Goal: Task Accomplishment & Management: Complete application form

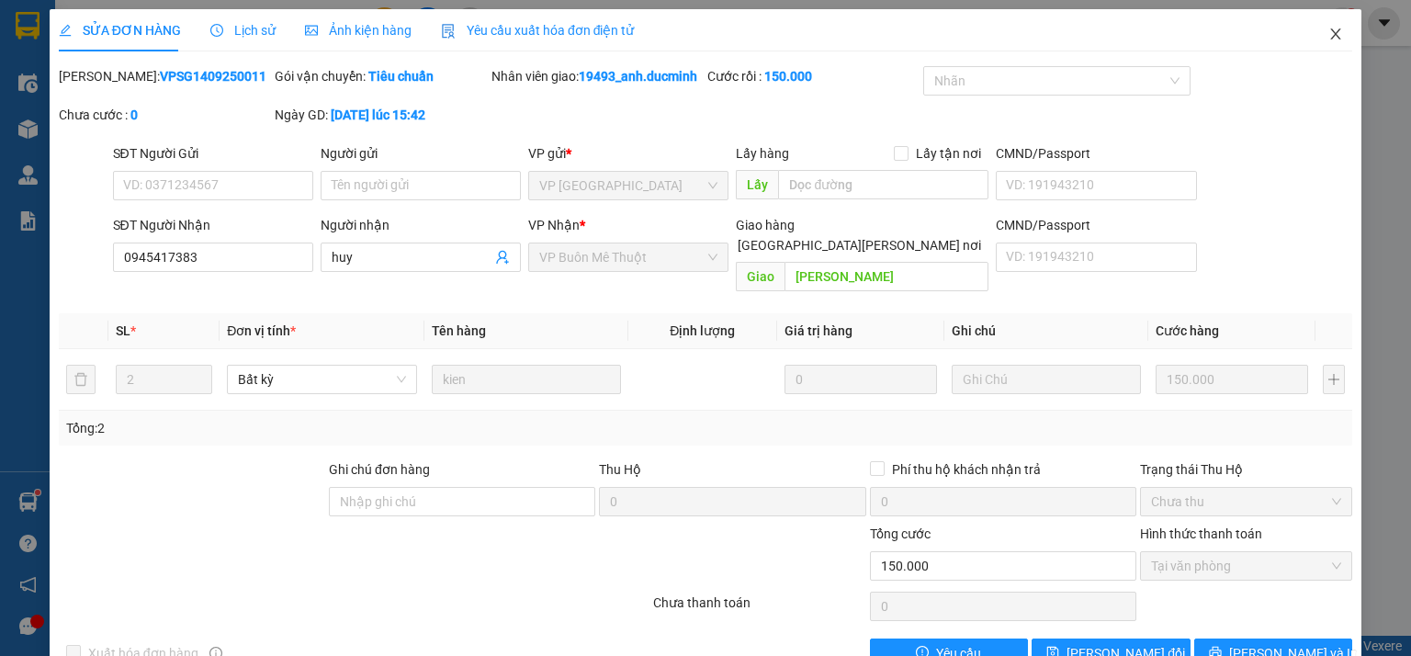
click at [1329, 41] on icon "close" at bounding box center [1336, 34] width 15 height 15
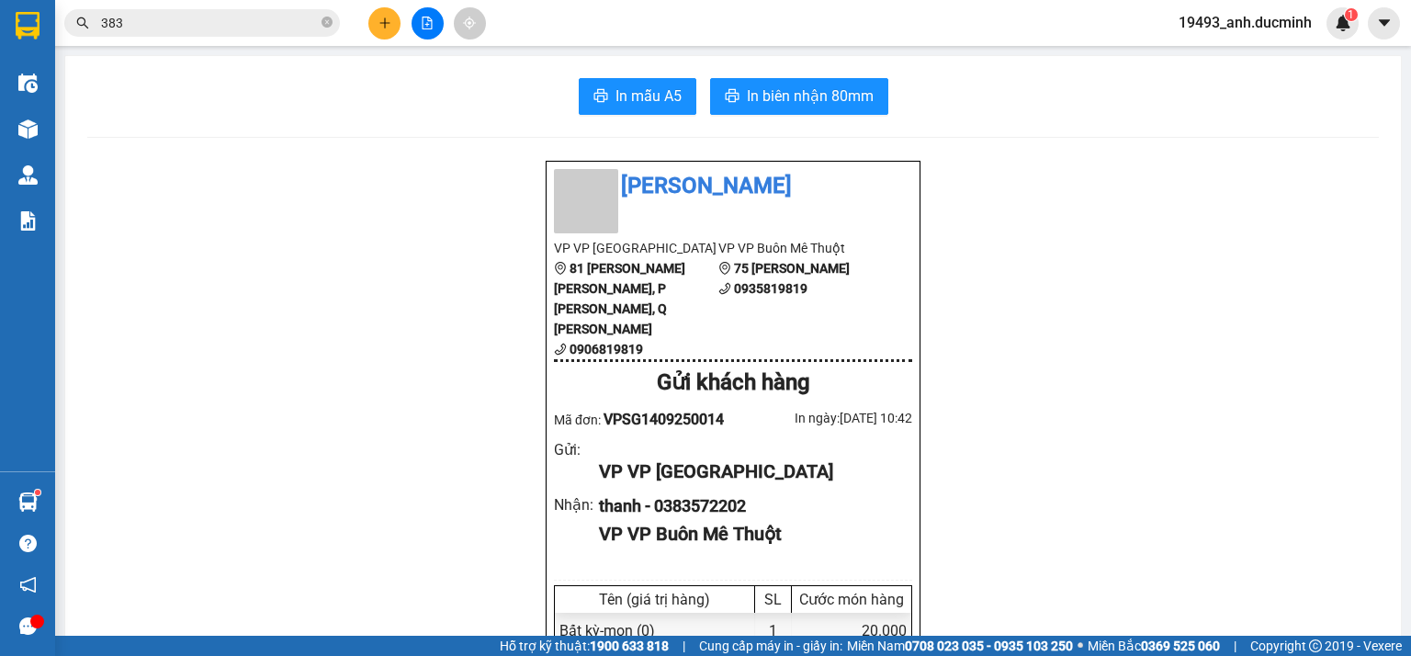
drag, startPoint x: 328, startPoint y: 20, endPoint x: 283, endPoint y: 15, distance: 45.4
click at [327, 20] on icon "close-circle" at bounding box center [327, 22] width 11 height 11
click at [283, 15] on input "text" at bounding box center [209, 23] width 217 height 20
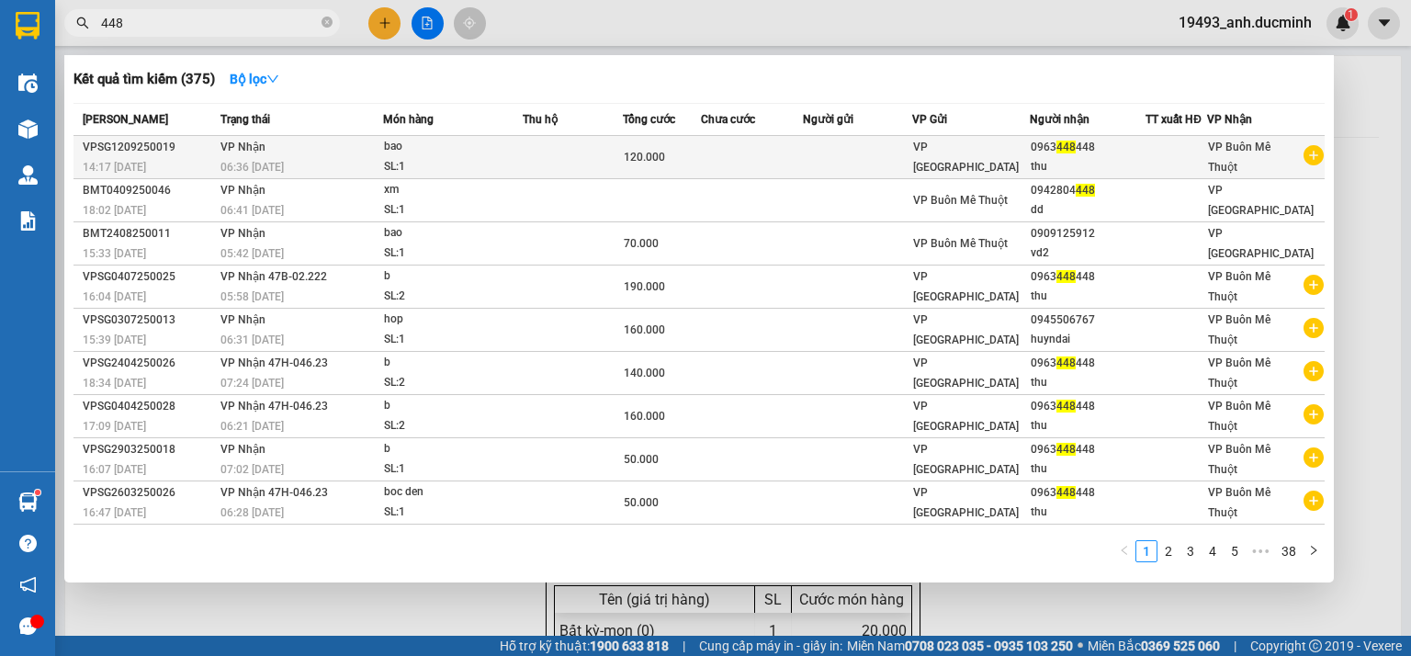
type input "448"
click at [855, 162] on td at bounding box center [857, 157] width 109 height 43
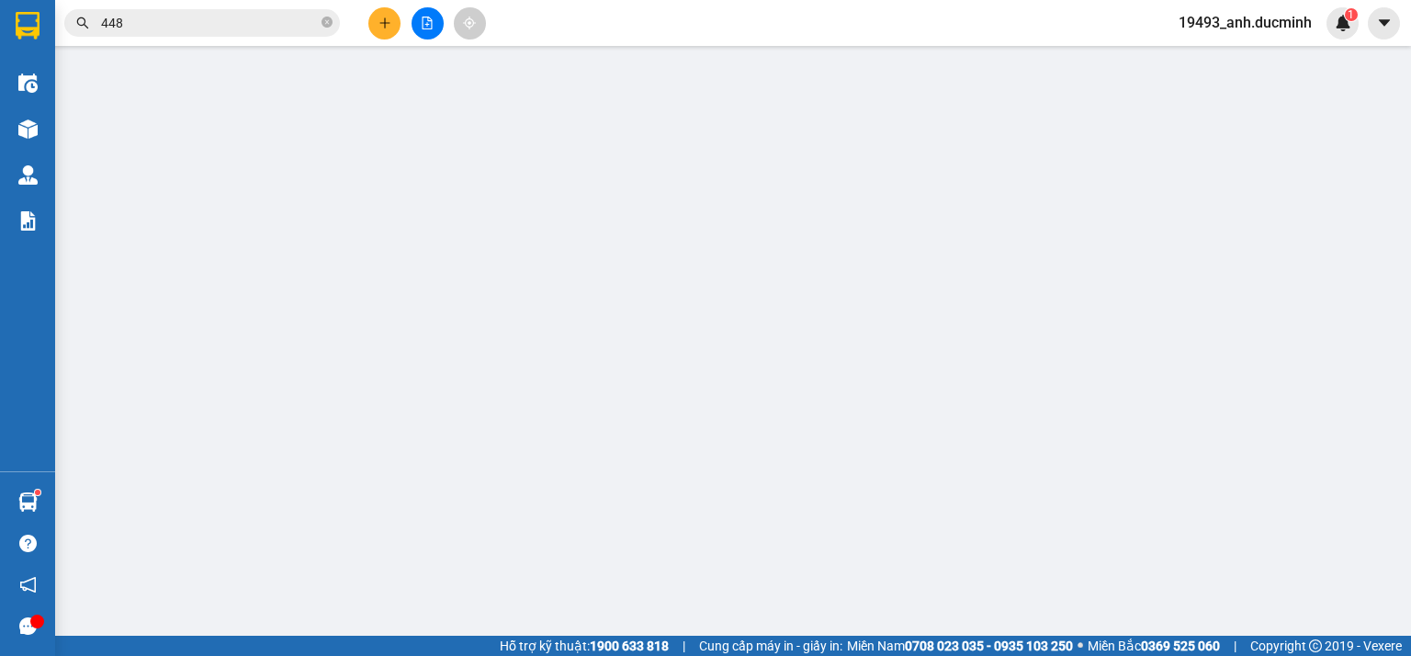
type input "0963448448"
type input "thu"
type input "120.000"
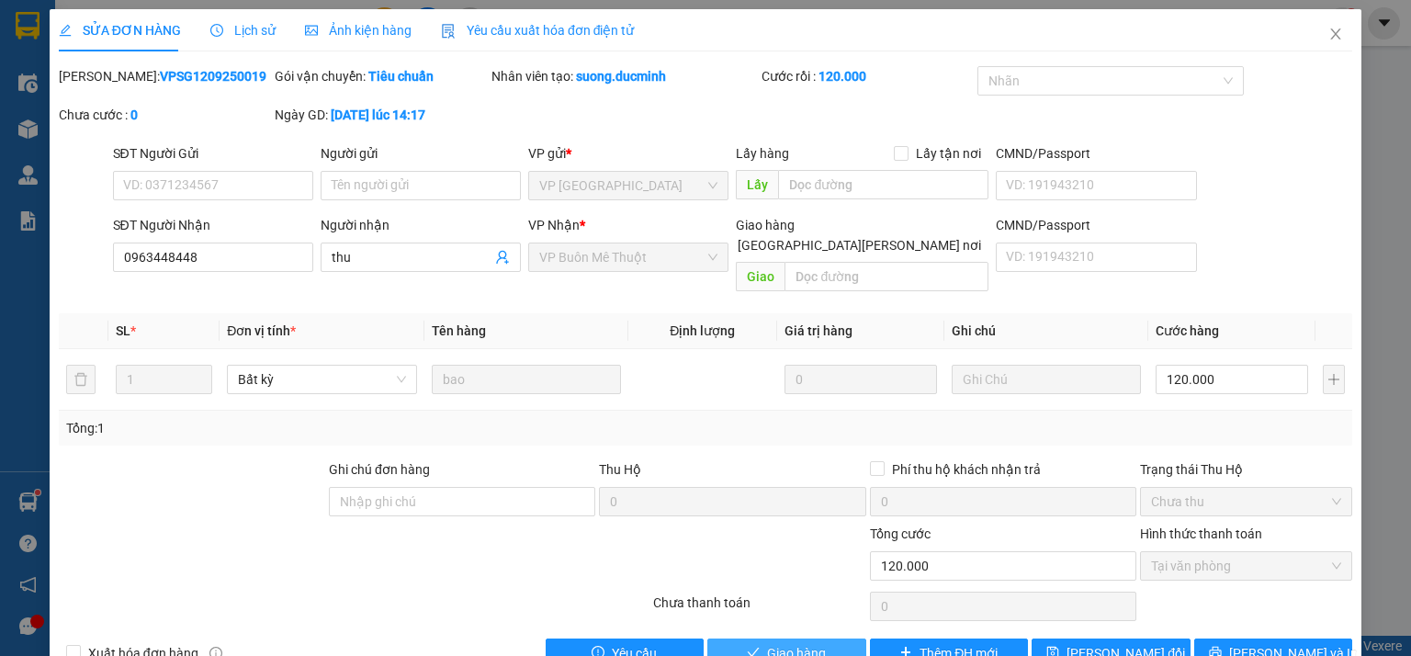
click at [777, 643] on span "Giao hàng" at bounding box center [796, 653] width 59 height 20
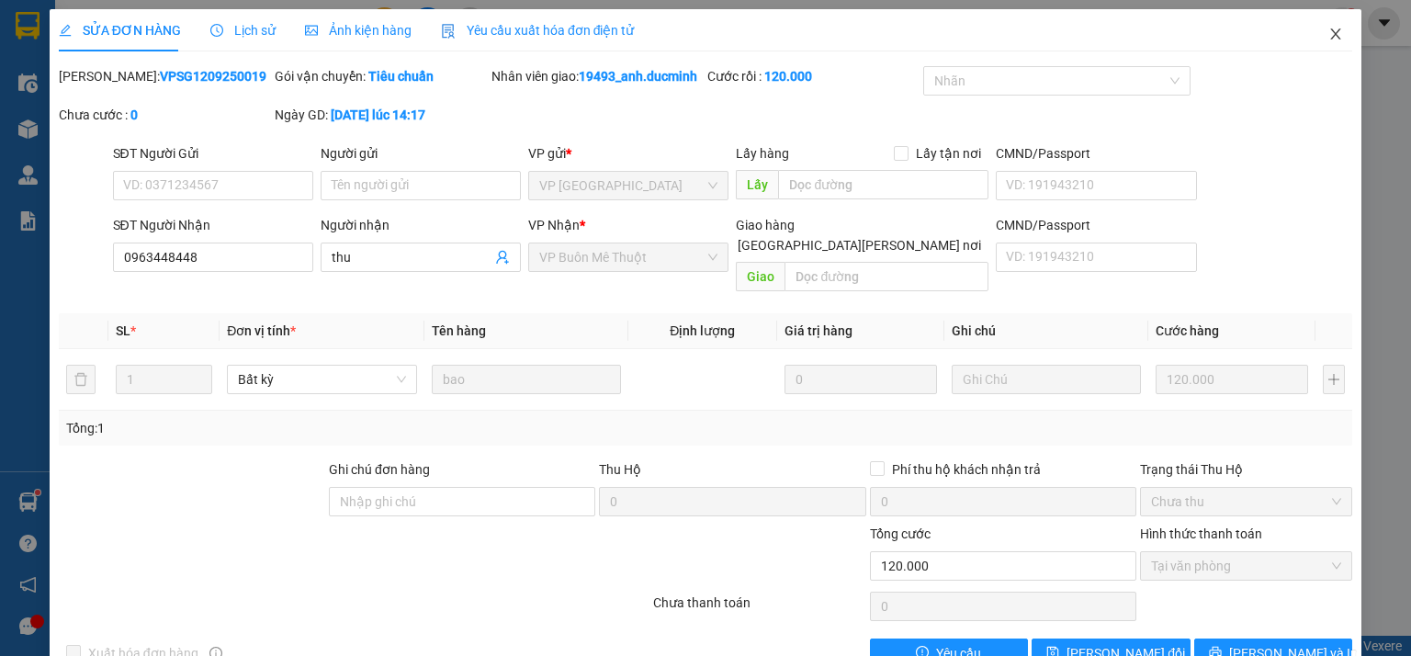
click at [1331, 29] on icon "close" at bounding box center [1336, 33] width 10 height 11
